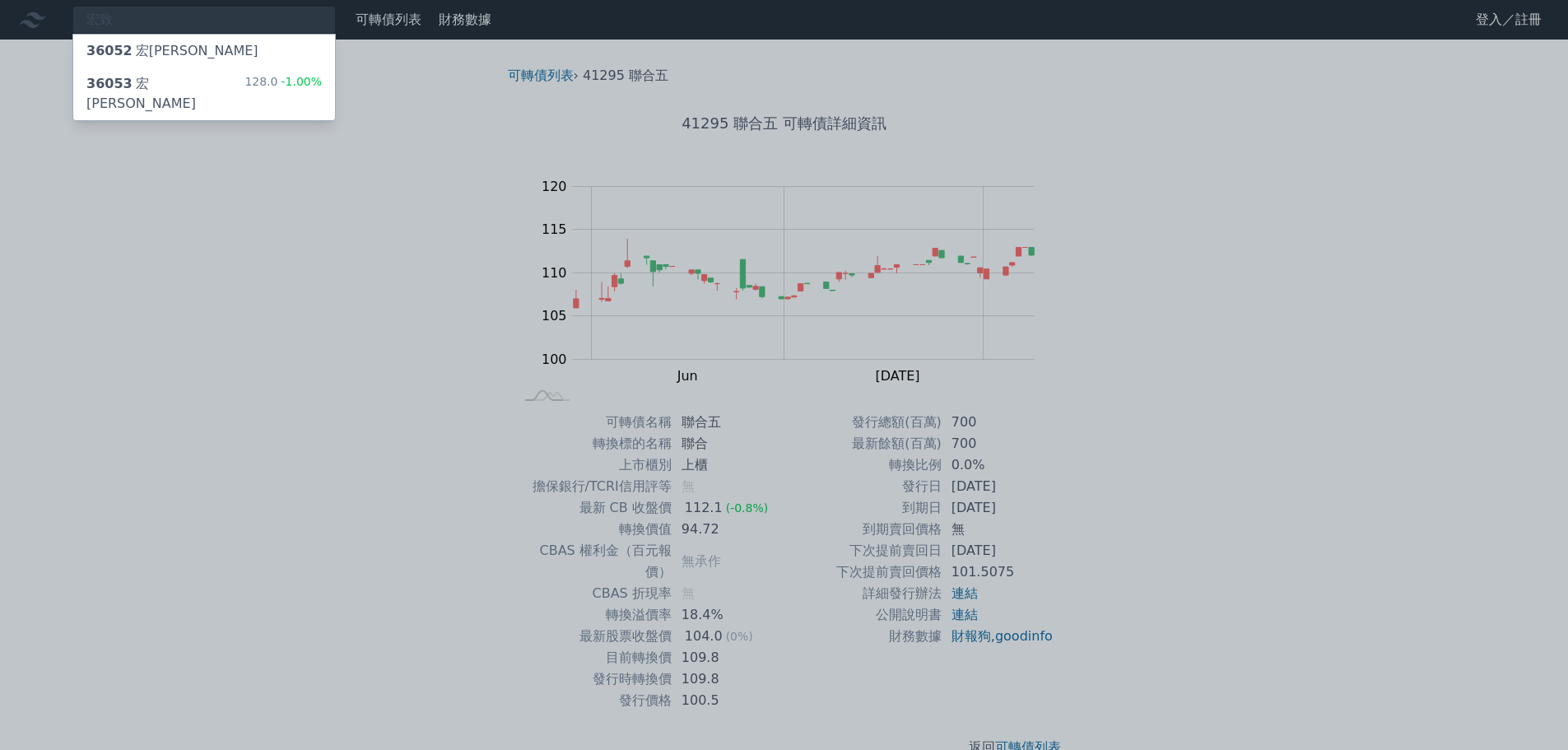
click at [170, 81] on div "36053 宏致三 128.0 -1.00%" at bounding box center [204, 94] width 262 height 53
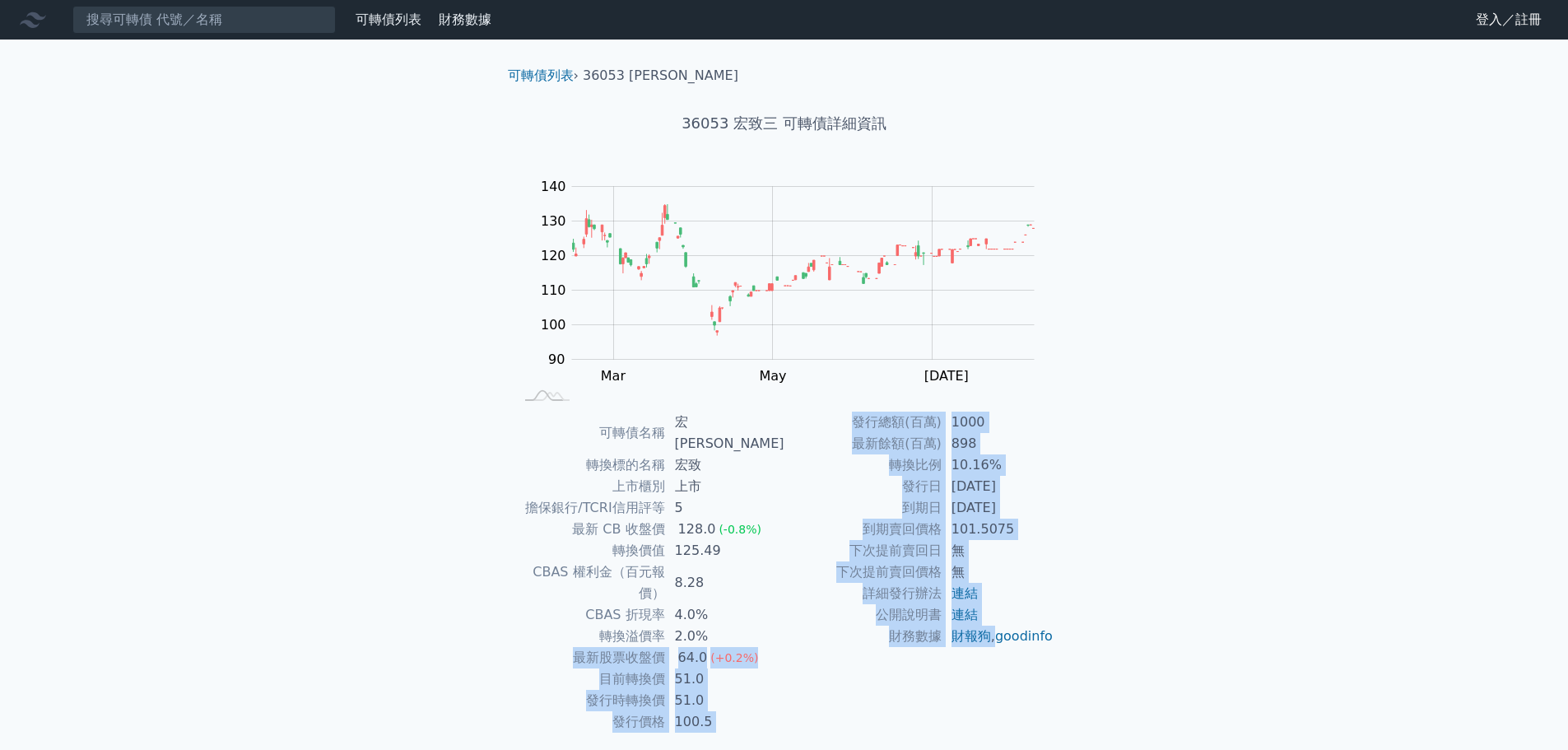
drag, startPoint x: 577, startPoint y: 612, endPoint x: 1006, endPoint y: 630, distance: 429.4
click at [1006, 630] on div "可轉債名稱 宏致三 轉換標的名稱 宏致 上市櫃別 上市 擔保銀行/TCRI信用評等 5 最新 CB 收盤價 128.0 (-0.8%) 轉換價值 125.49…" at bounding box center [784, 572] width 580 height 321
click at [772, 669] on td "51.0" at bounding box center [725, 679] width 120 height 22
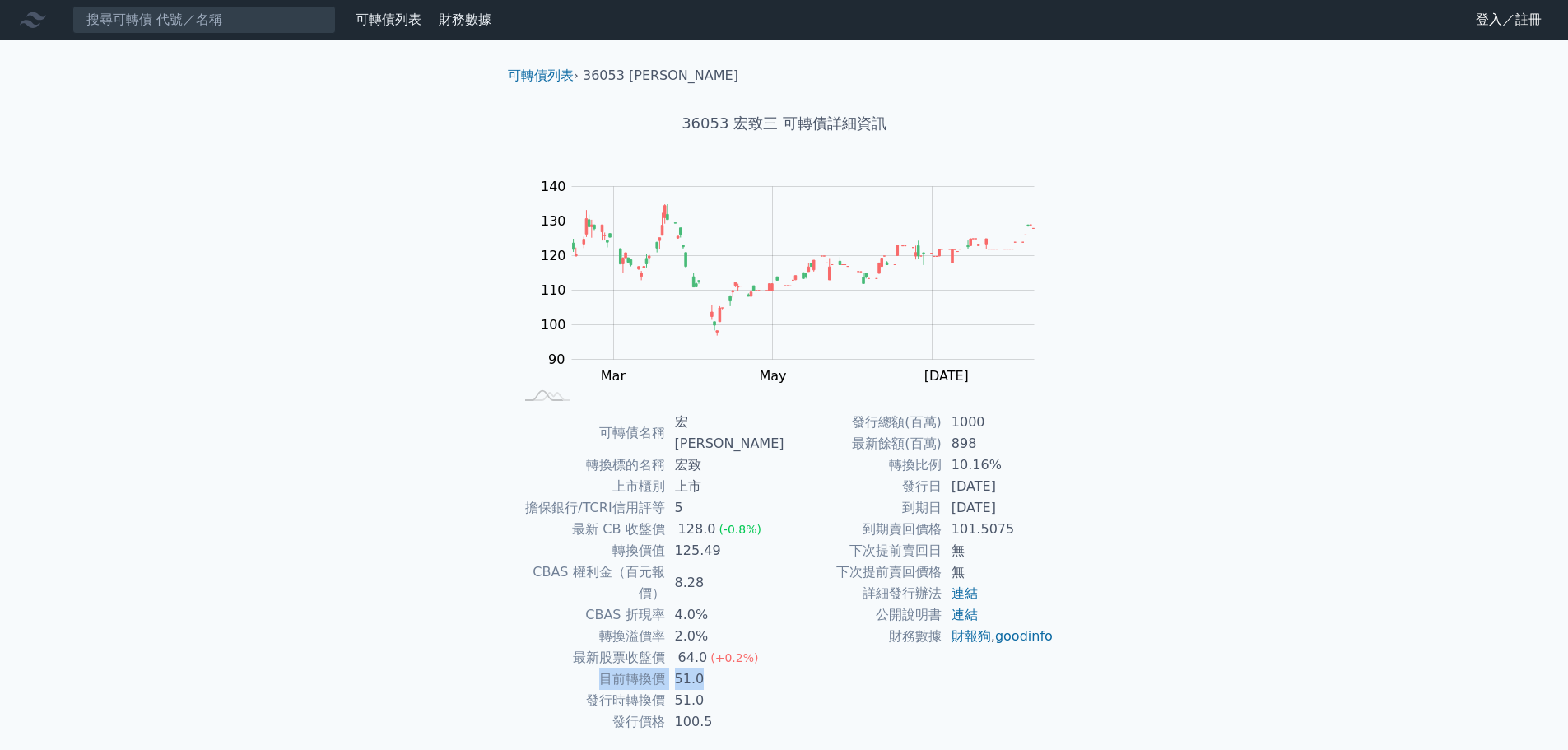
drag, startPoint x: 608, startPoint y: 636, endPoint x: 711, endPoint y: 634, distance: 103.0
click at [711, 669] on tr "目前轉換價 51.0" at bounding box center [649, 679] width 270 height 22
click at [479, 636] on div "可轉債列表 › 36053 宏致三 36053 宏致三 可轉債詳細資訊 Zoom Out 100 70 80 90 100 110 120 130 140 1…" at bounding box center [784, 422] width 632 height 766
click at [156, 23] on input at bounding box center [204, 20] width 264 height 28
paste input "統一超"
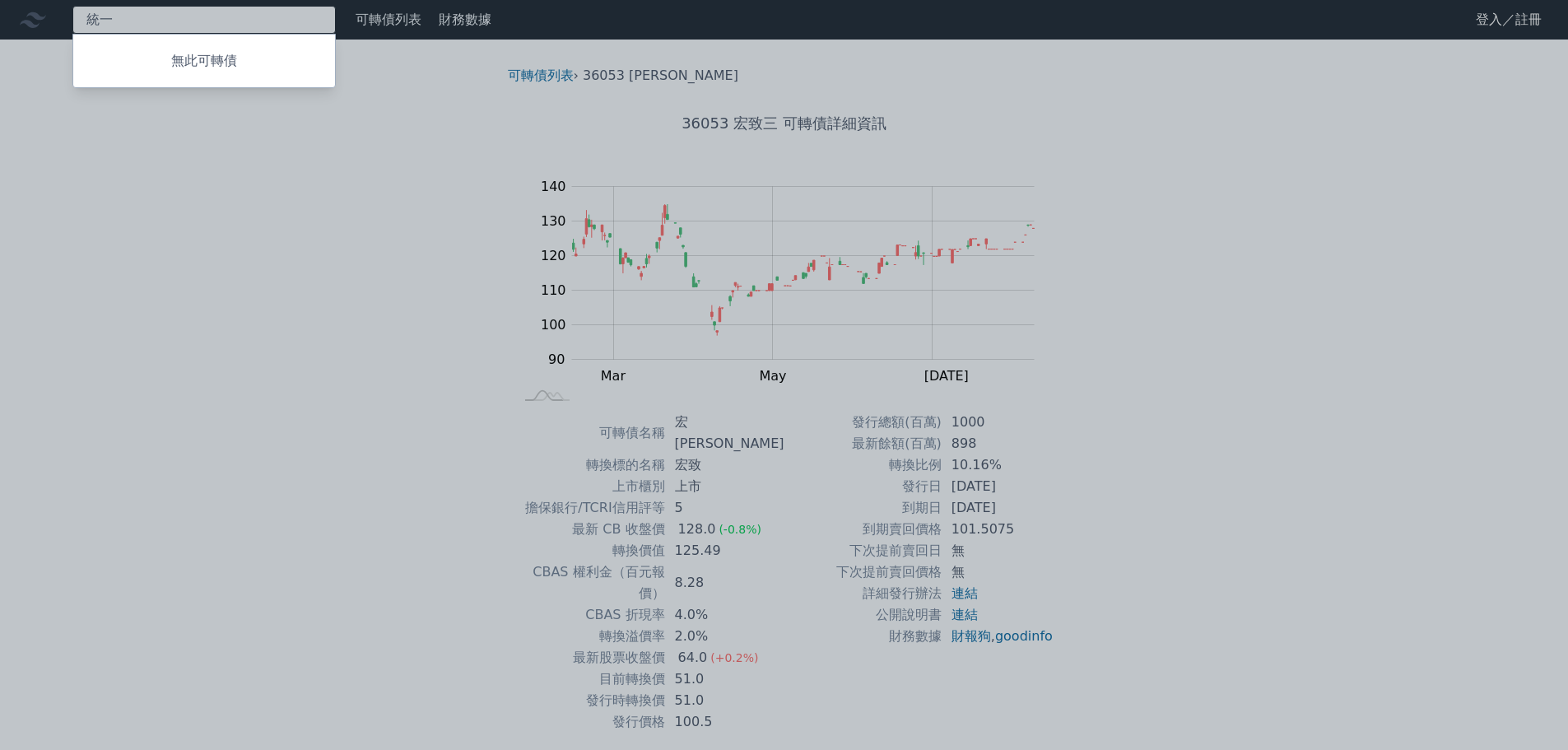
type input "統"
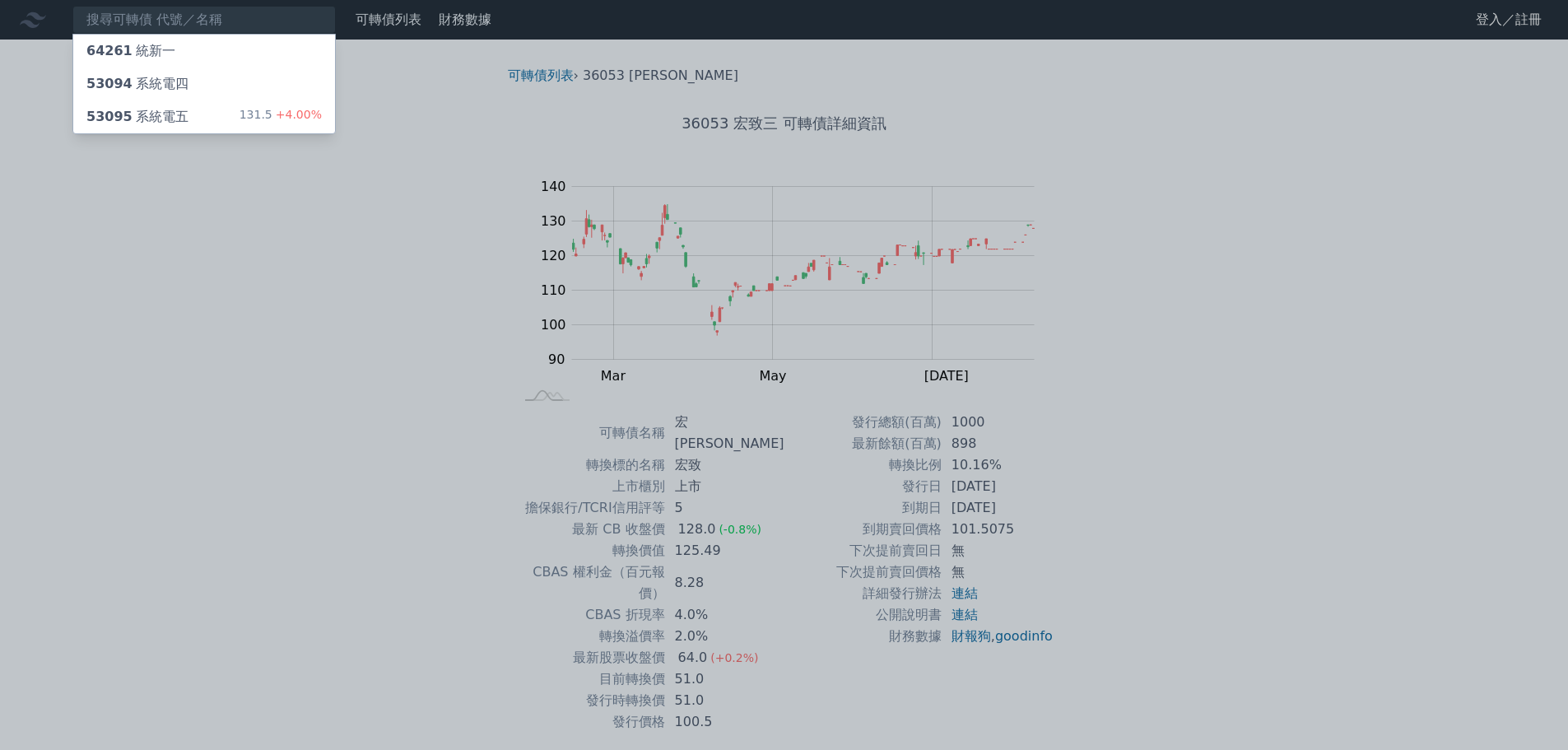
click at [182, 118] on div "53095 系統電五 131.5 +4.00%" at bounding box center [204, 117] width 262 height 33
